Goal: Task Accomplishment & Management: Manage account settings

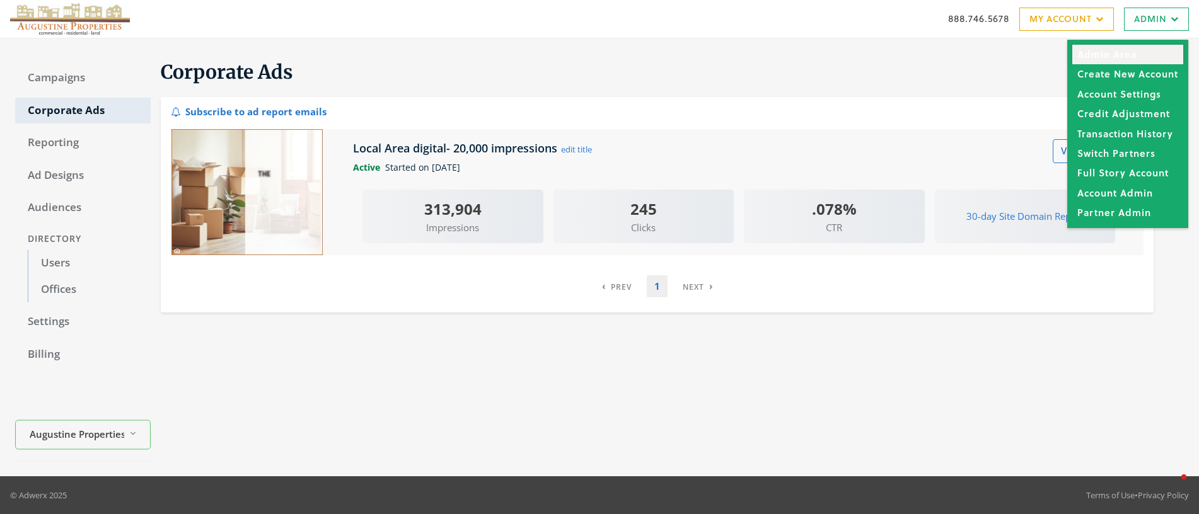
click at [1120, 55] on link "Admin Area" at bounding box center [1127, 55] width 111 height 20
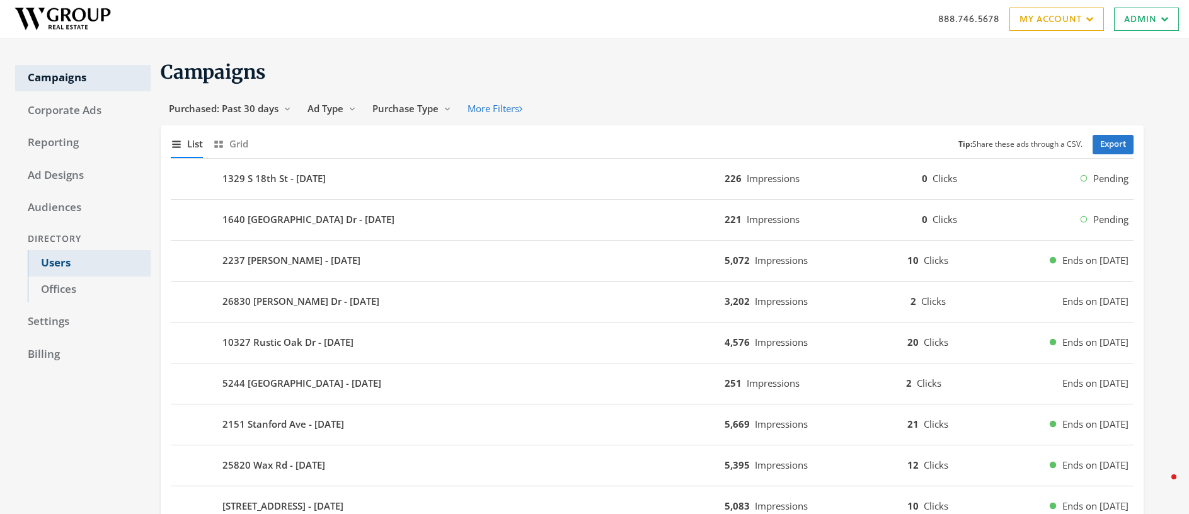
click at [57, 264] on link "Users" at bounding box center [89, 263] width 123 height 26
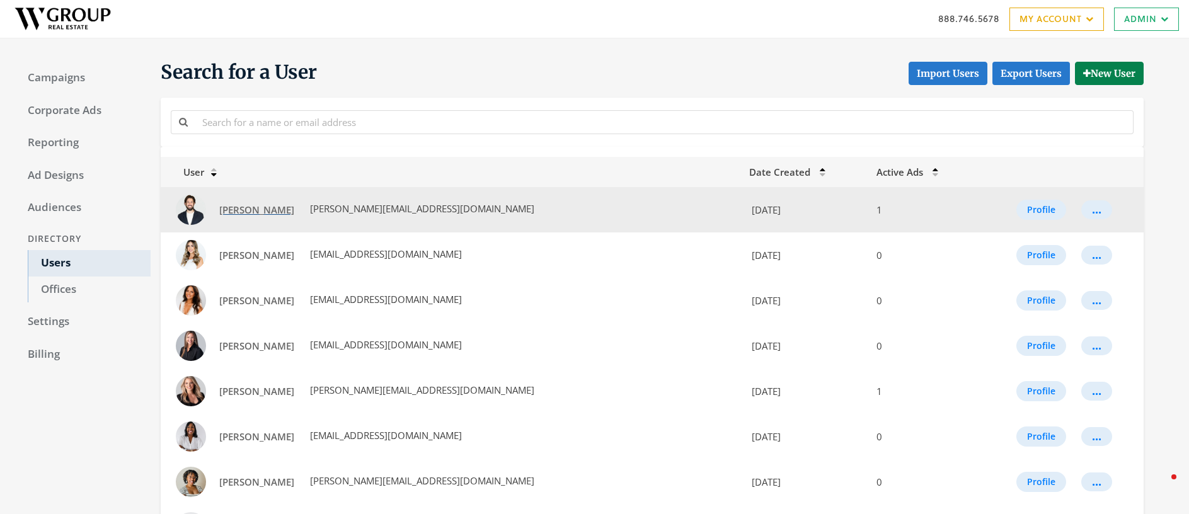
click at [243, 212] on span "Alex Lorando" at bounding box center [256, 210] width 75 height 13
click at [1092, 211] on button "..." at bounding box center [1097, 209] width 31 height 19
click at [1024, 211] on button "Profile" at bounding box center [1042, 210] width 50 height 20
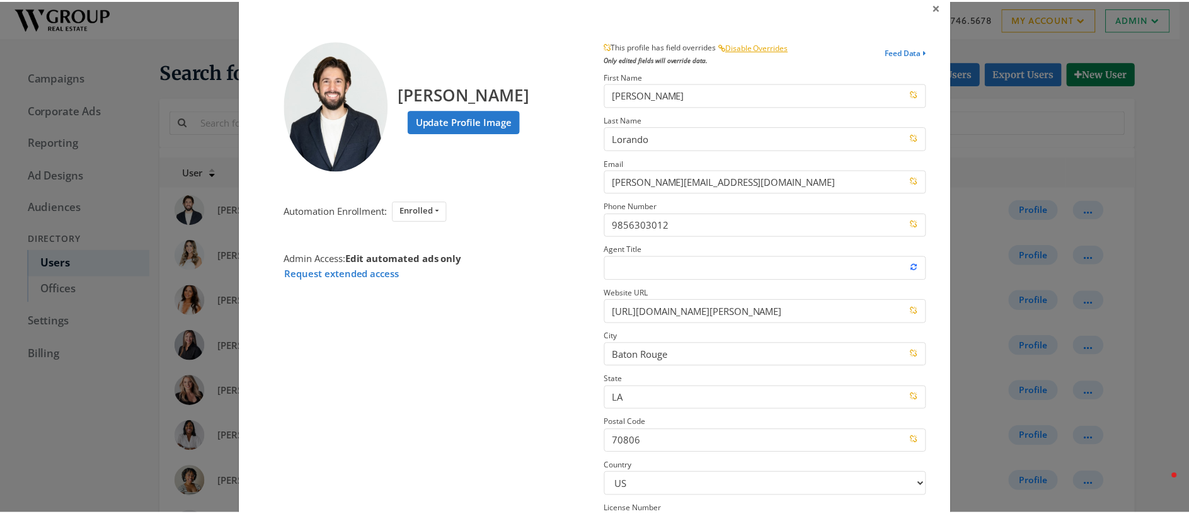
scroll to position [126, 0]
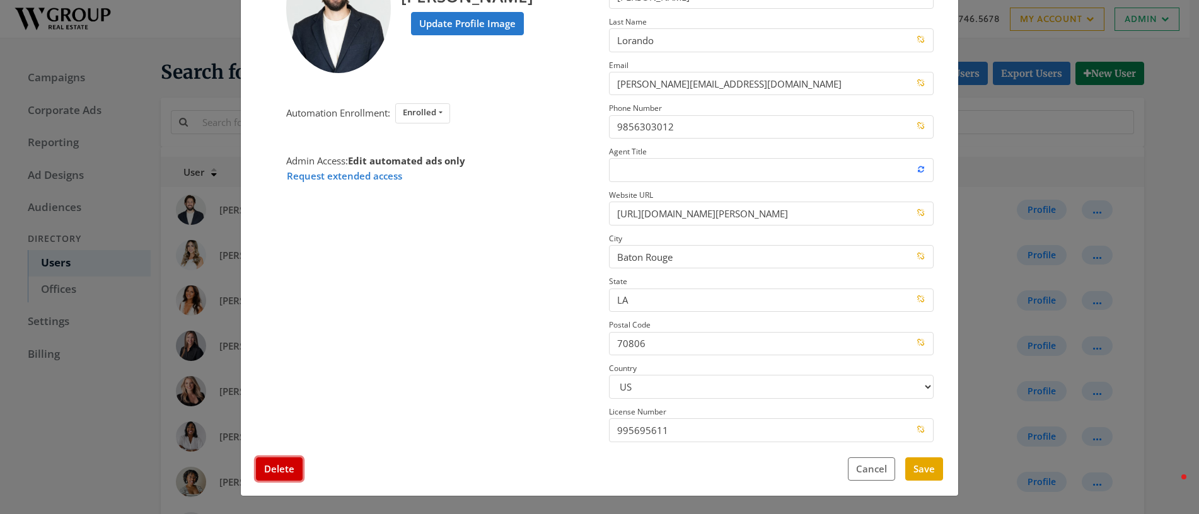
click at [284, 466] on button "Delete" at bounding box center [279, 469] width 47 height 23
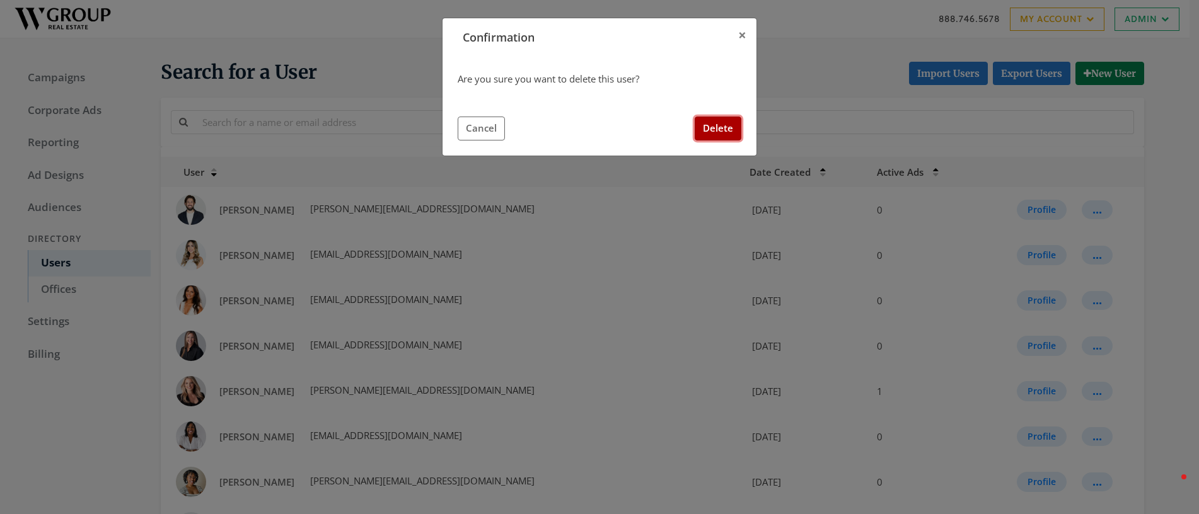
click at [722, 129] on button "Delete" at bounding box center [718, 128] width 47 height 23
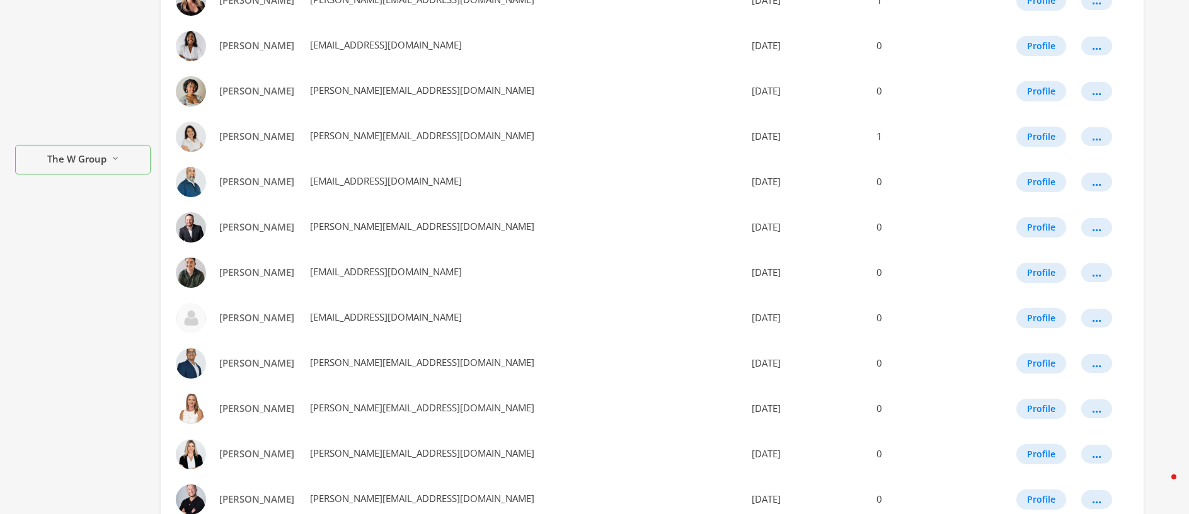
scroll to position [710, 0]
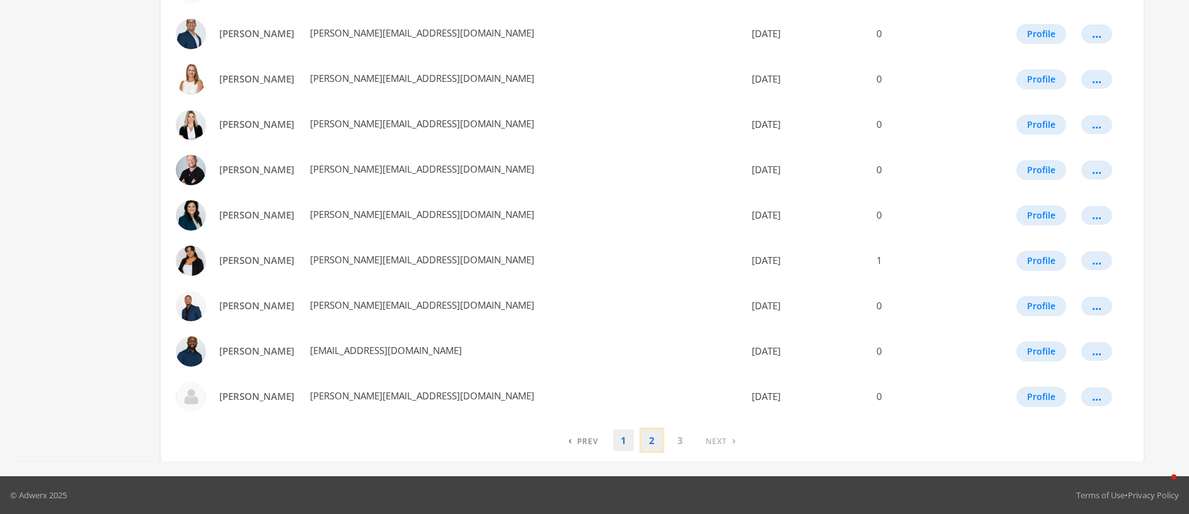
click at [652, 444] on link "2" at bounding box center [652, 441] width 21 height 22
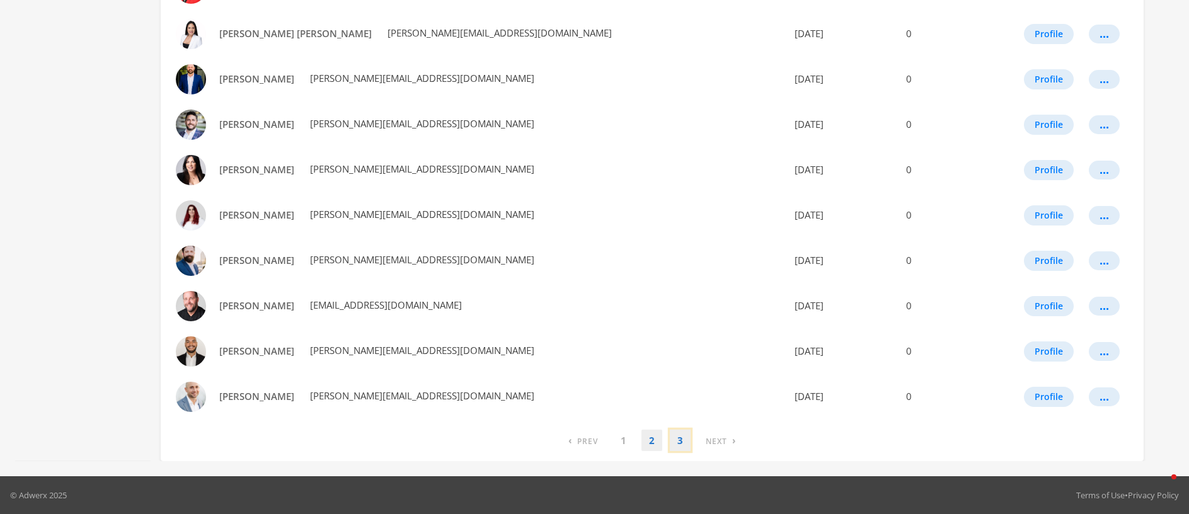
click at [677, 442] on link "3" at bounding box center [680, 441] width 21 height 22
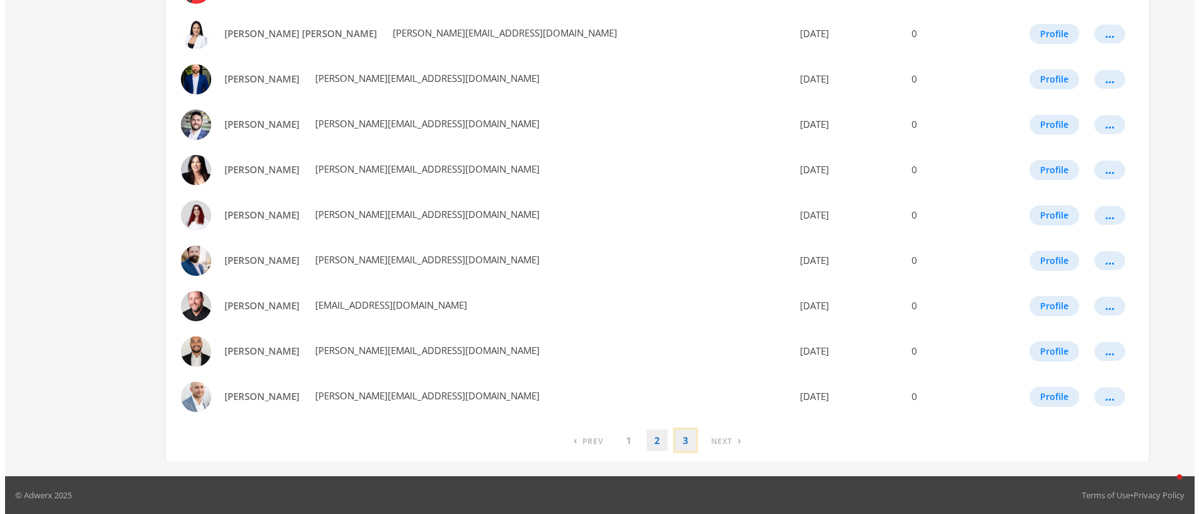
scroll to position [0, 0]
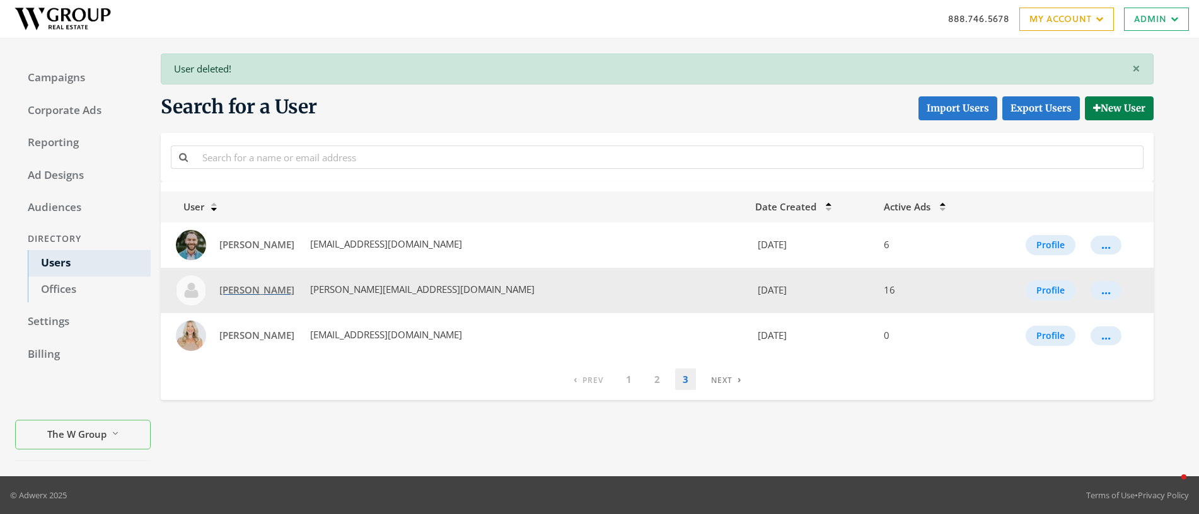
click at [250, 288] on span "Tyler Hicks" at bounding box center [256, 290] width 75 height 13
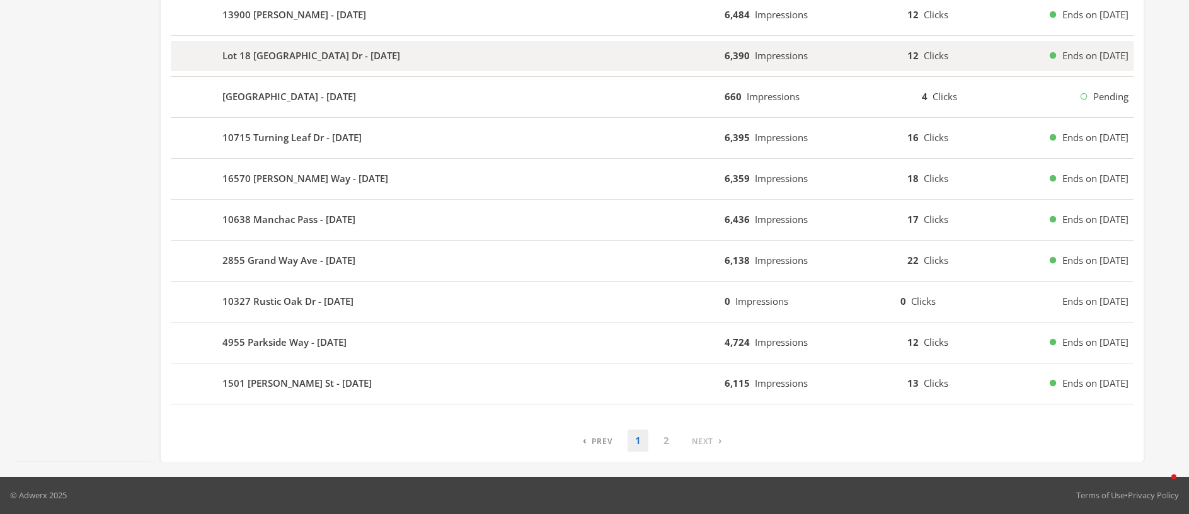
scroll to position [738, 0]
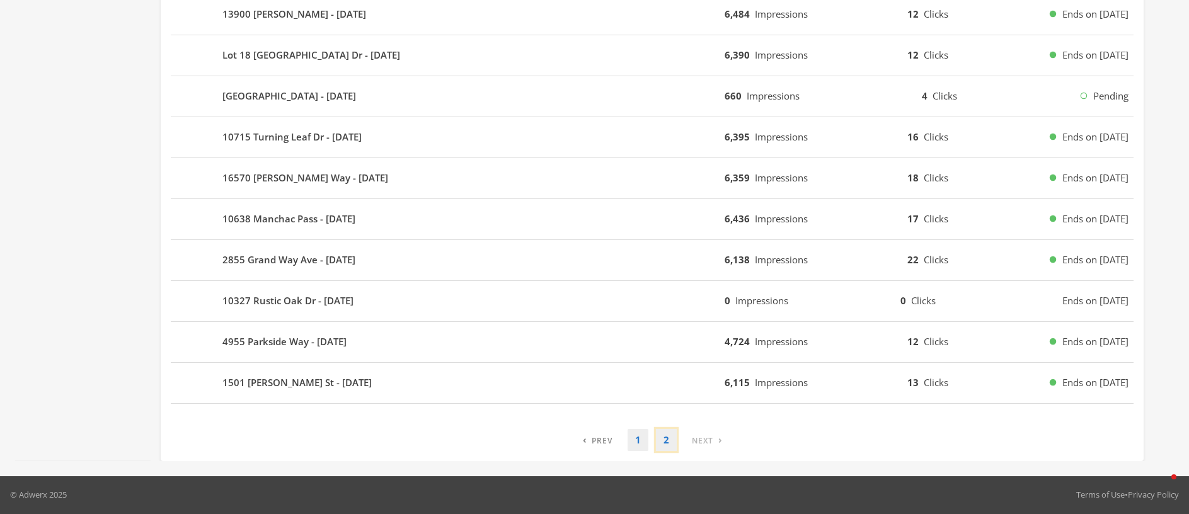
click at [665, 442] on link "2" at bounding box center [666, 440] width 21 height 22
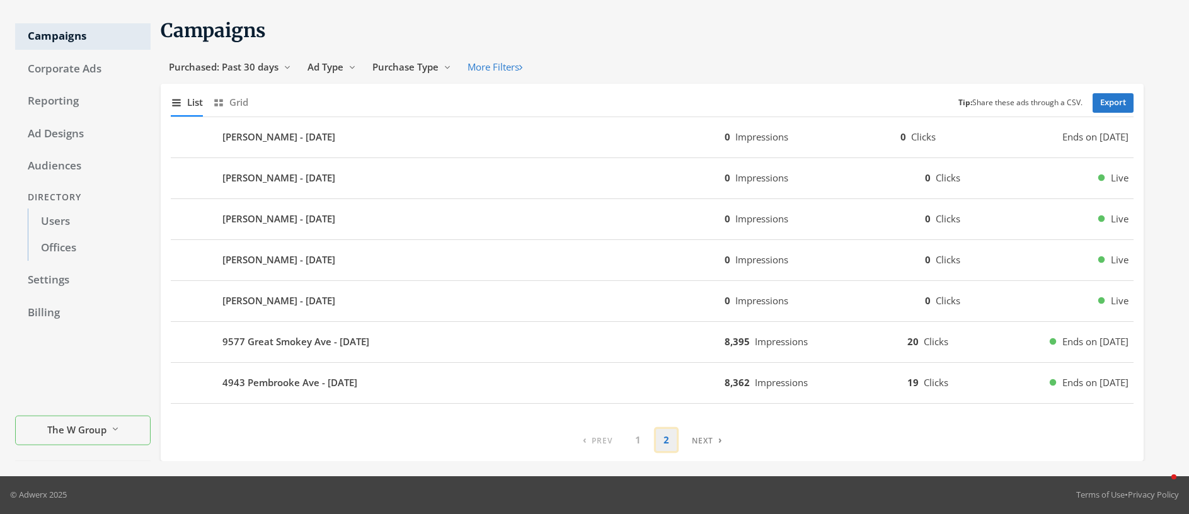
scroll to position [42, 0]
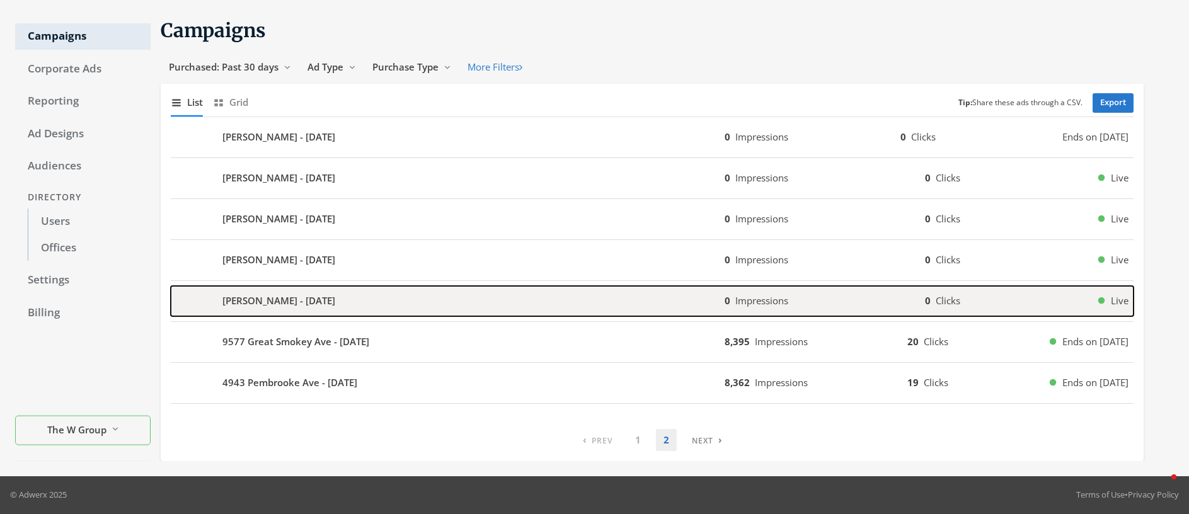
click at [286, 300] on b "Karla Martin - 2025-09-09" at bounding box center [278, 301] width 113 height 14
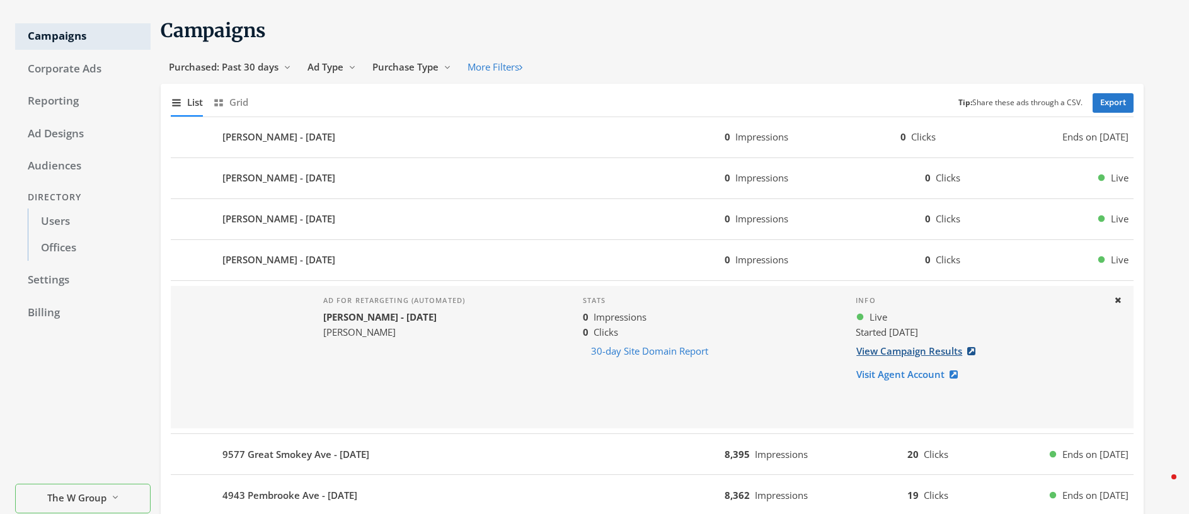
click at [908, 350] on link "View Campaign Results" at bounding box center [920, 351] width 128 height 23
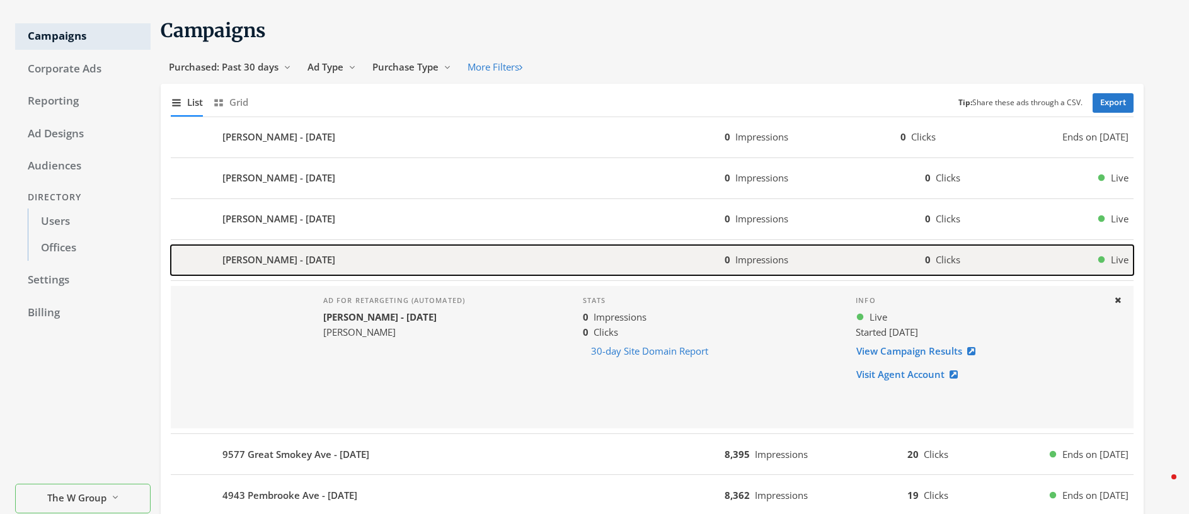
click at [268, 262] on b "Francis Ulloa - 2025-09-09" at bounding box center [278, 260] width 113 height 14
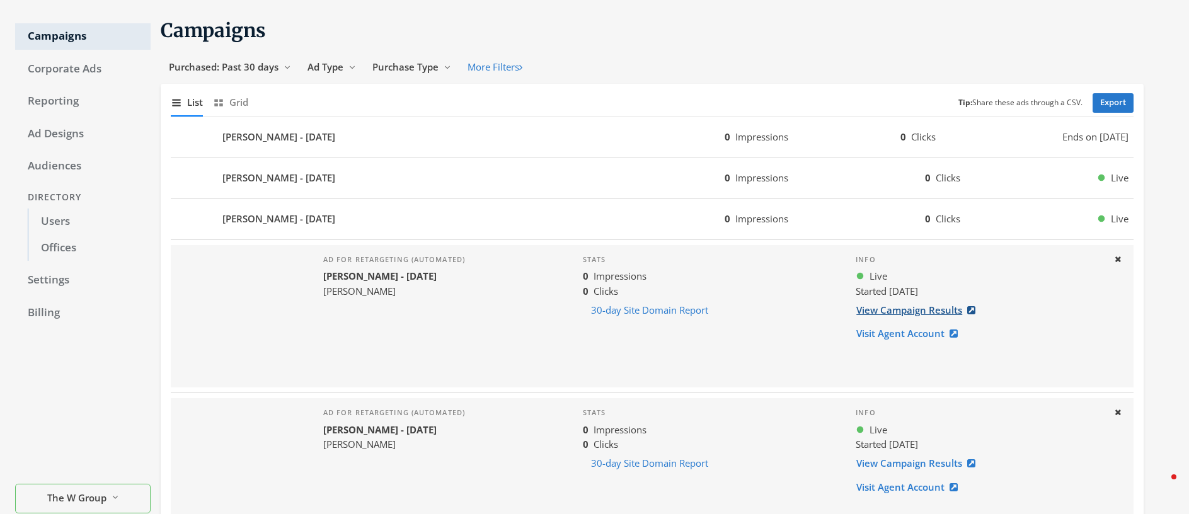
click at [911, 311] on link "View Campaign Results" at bounding box center [920, 310] width 128 height 23
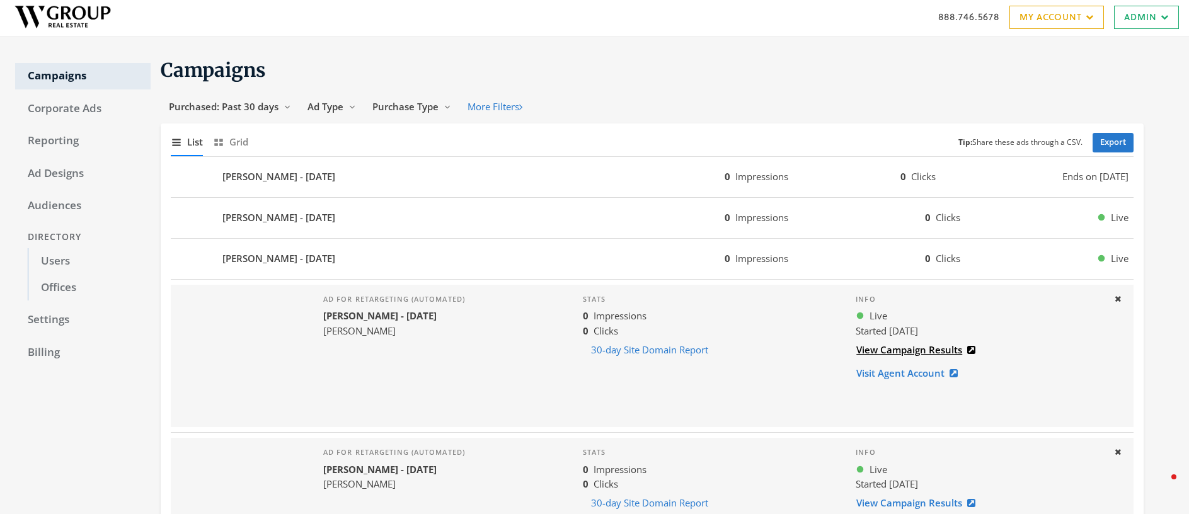
scroll to position [0, 0]
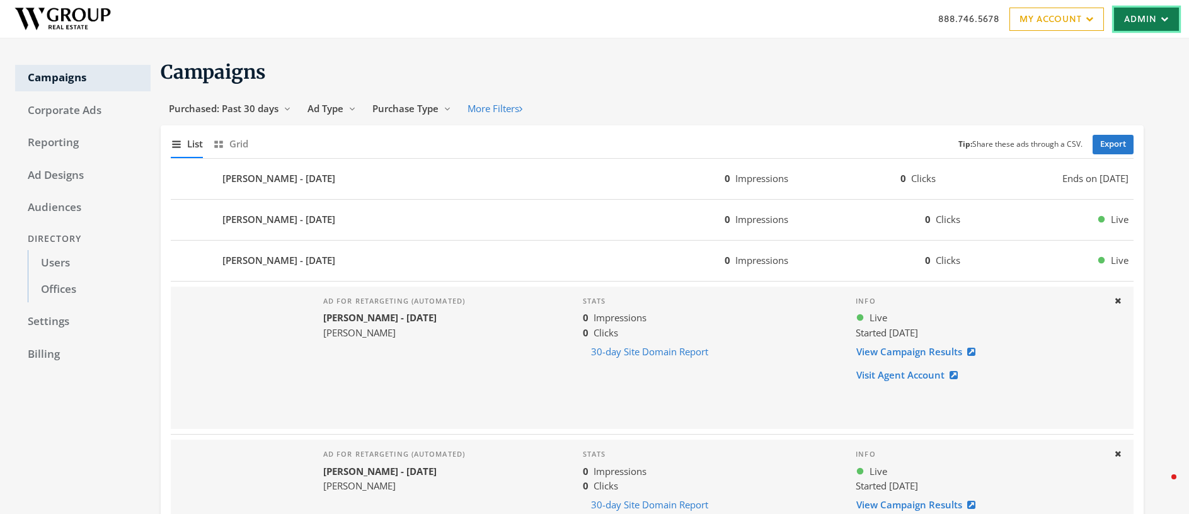
click at [1132, 23] on link "Admin" at bounding box center [1146, 19] width 65 height 23
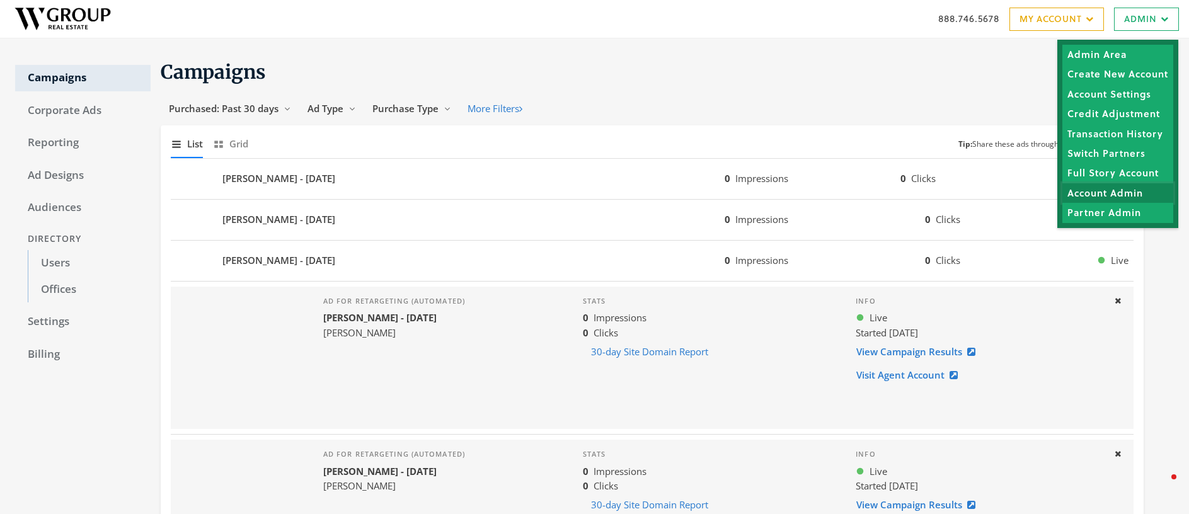
click at [1119, 194] on link "Account Admin" at bounding box center [1118, 193] width 111 height 20
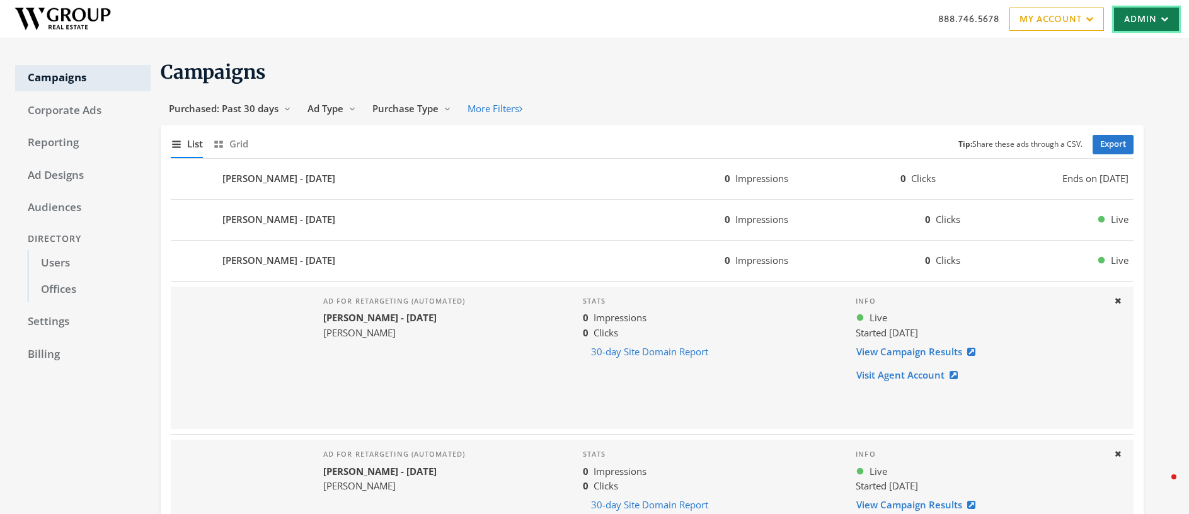
click at [1126, 19] on link "Admin" at bounding box center [1146, 19] width 65 height 23
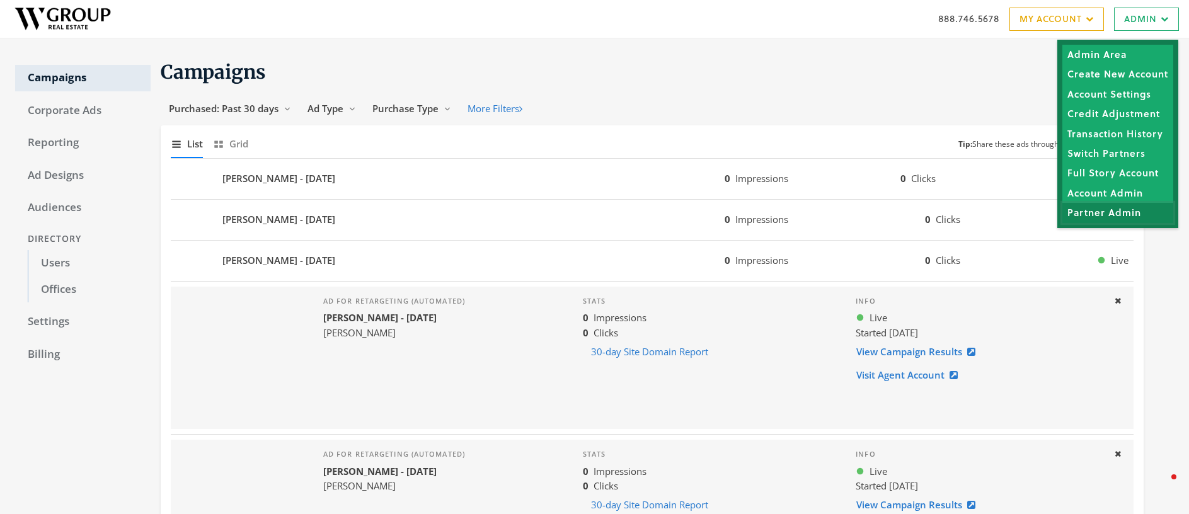
click at [1112, 211] on link "Partner Admin" at bounding box center [1118, 213] width 111 height 20
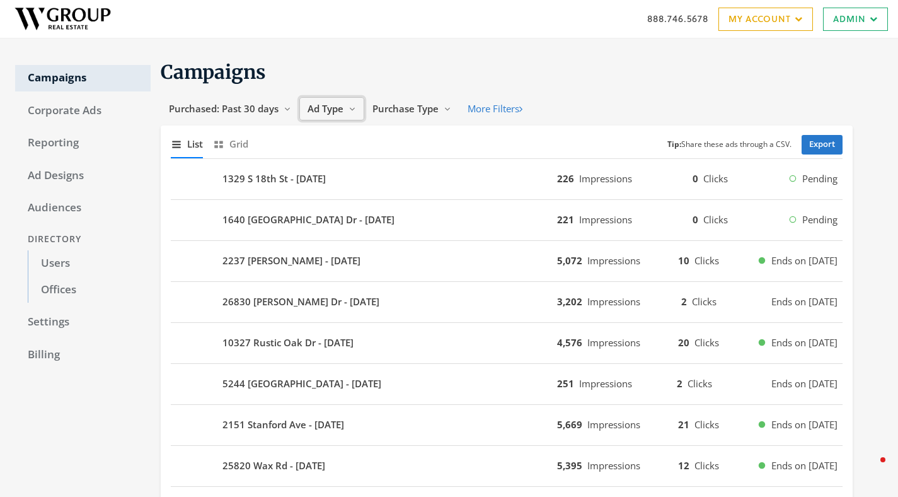
click at [325, 105] on span "Ad Type" at bounding box center [326, 108] width 36 height 13
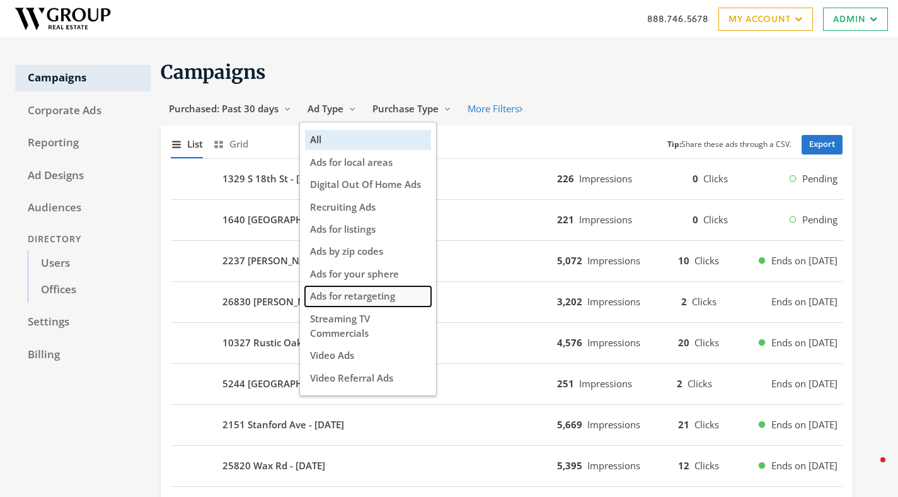
click at [378, 300] on span "Ads for retargeting" at bounding box center [352, 295] width 85 height 13
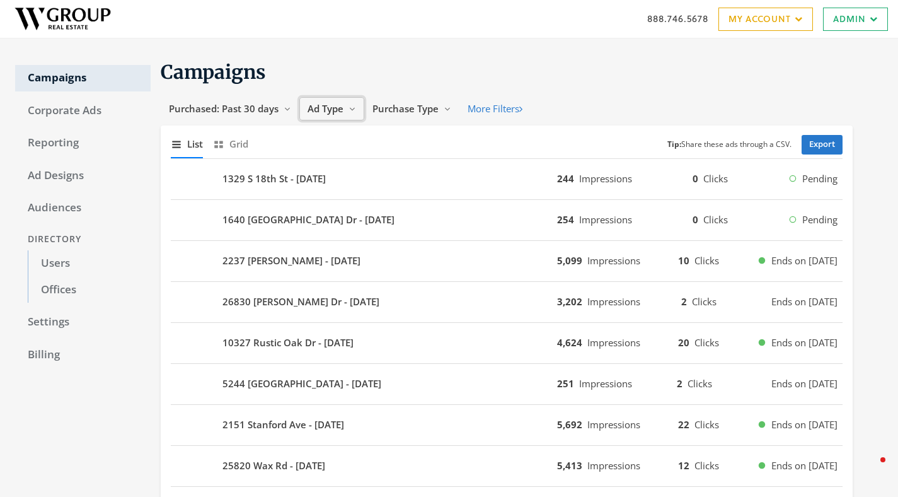
click at [333, 107] on span "Ad Type" at bounding box center [326, 108] width 36 height 13
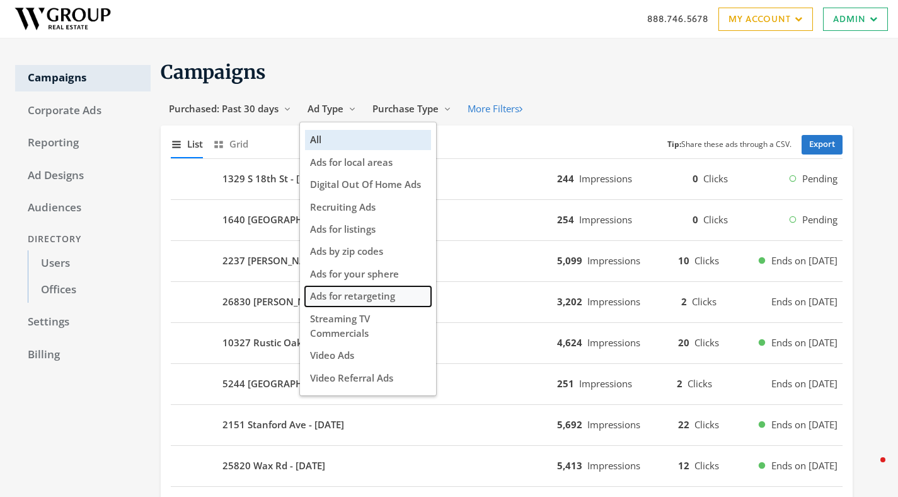
click at [354, 292] on span "Ads for retargeting" at bounding box center [352, 295] width 85 height 13
